Goal: Check status: Check status

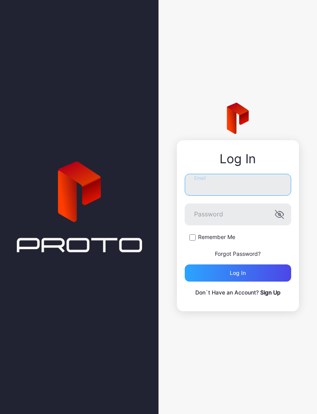
type input "**********"
click at [237, 273] on button "Log in" at bounding box center [238, 273] width 106 height 17
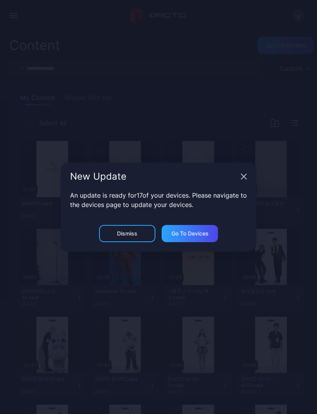
click at [245, 174] on icon "button" at bounding box center [243, 177] width 6 height 6
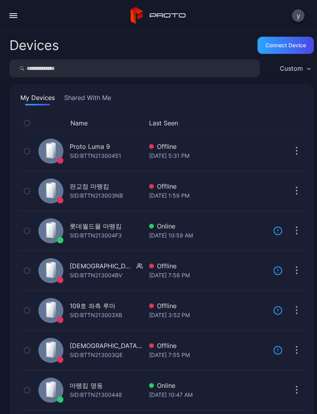
click at [191, 391] on div "[DATE] 10:47 AM" at bounding box center [208, 395] width 118 height 9
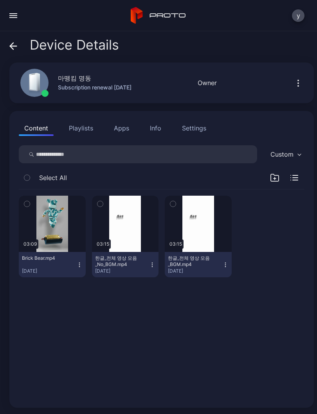
click at [131, 239] on button "button" at bounding box center [125, 224] width 67 height 56
click at [0, 0] on div "button" at bounding box center [0, 0] width 0 height 0
